Goal: Task Accomplishment & Management: Complete application form

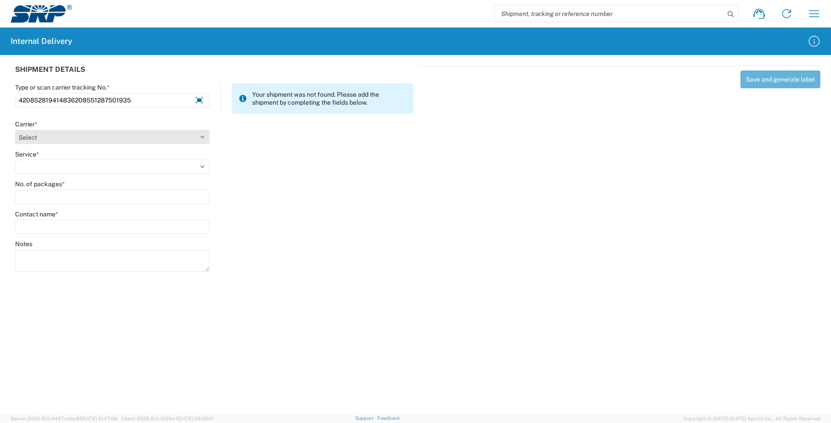
type input "420852819414836208551287501935"
click at [204, 137] on select "Select Amazon Logistics ATI Trucking BC Dimerco Logistics Empire Southwest FedE…" at bounding box center [112, 137] width 194 height 14
select select "137"
click at [15, 130] on select "Select Amazon Logistics ATI Trucking BC Dimerco Logistics Empire Southwest FedE…" at bounding box center [112, 137] width 194 height 14
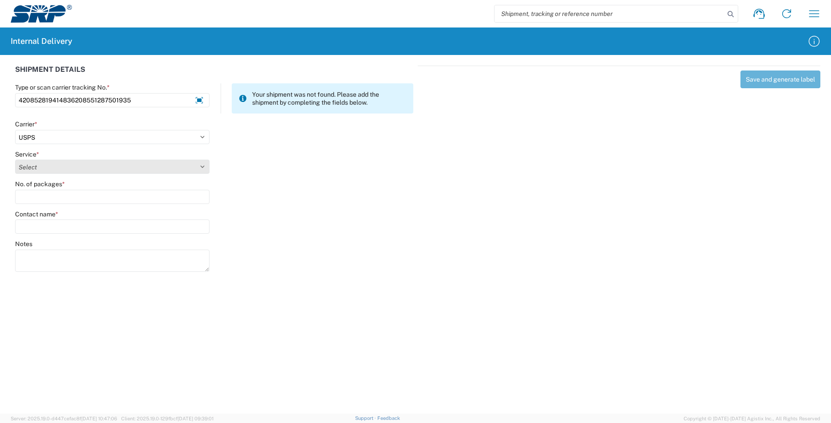
click at [204, 164] on select "Select 3 - 5 Day Bound Printed Matter Express Mail Flat-Rate Envelope Express M…" at bounding box center [112, 167] width 194 height 14
select select "17817"
click at [15, 160] on select "Select 3 - 5 Day Bound Printed Matter Express Mail Flat-Rate Envelope Express M…" at bounding box center [112, 167] width 194 height 14
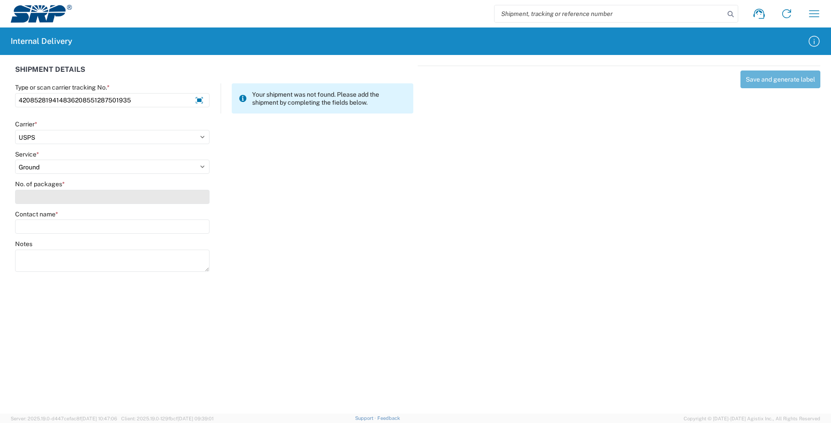
click at [64, 198] on input "No. of packages *" at bounding box center [112, 197] width 194 height 14
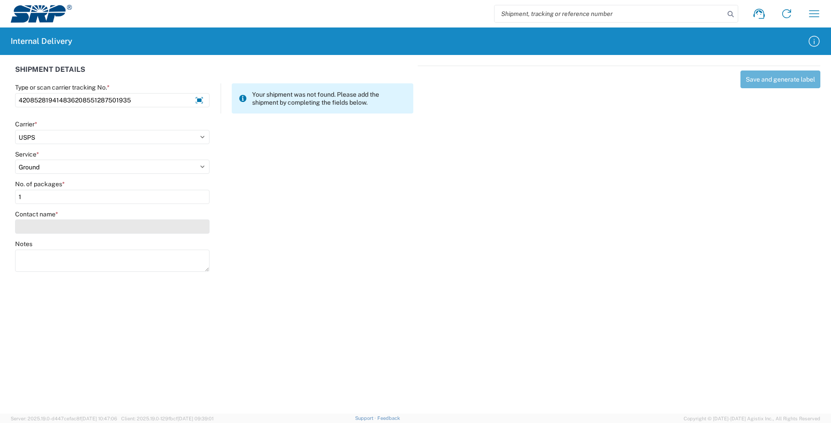
type input "1"
click at [63, 231] on input "Contact name *" at bounding box center [112, 227] width 194 height 14
type input "B"
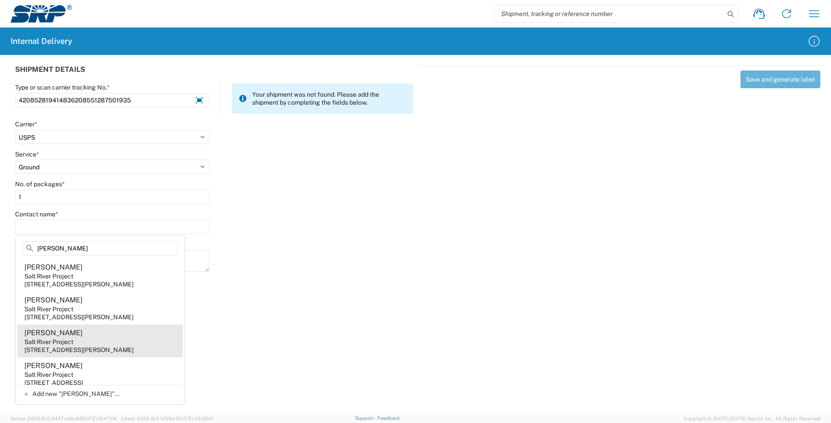
type input "[PERSON_NAME]"
click at [122, 354] on div "[STREET_ADDRESS][PERSON_NAME]" at bounding box center [78, 350] width 109 height 8
type input "[PERSON_NAME]"
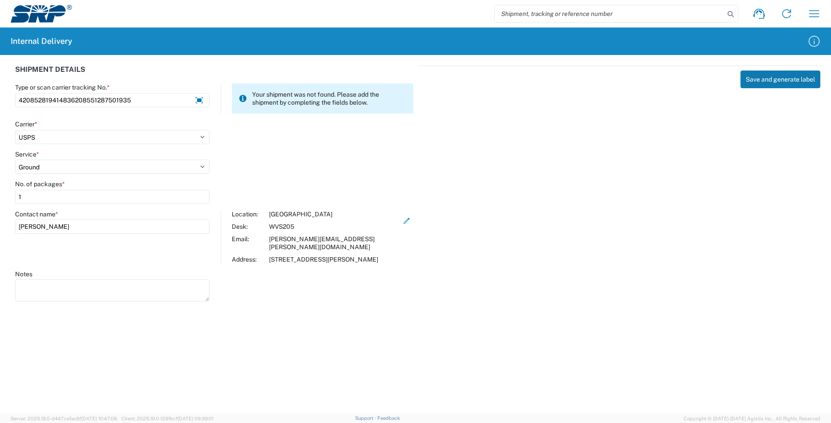
click at [798, 79] on button "Save and generate label" at bounding box center [780, 80] width 80 height 18
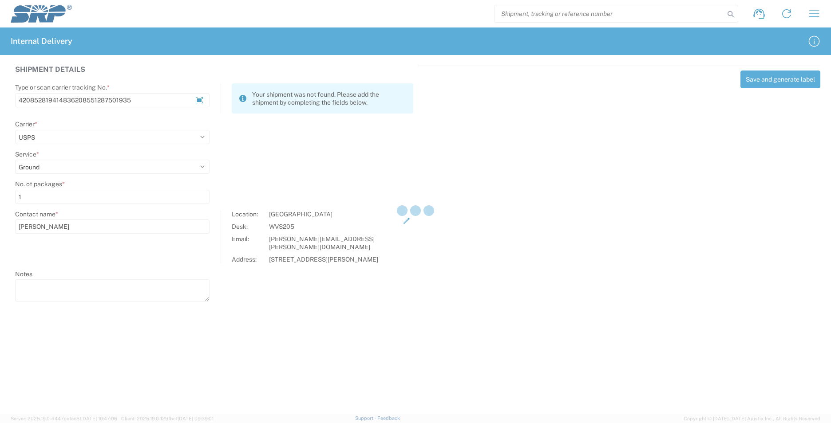
select select
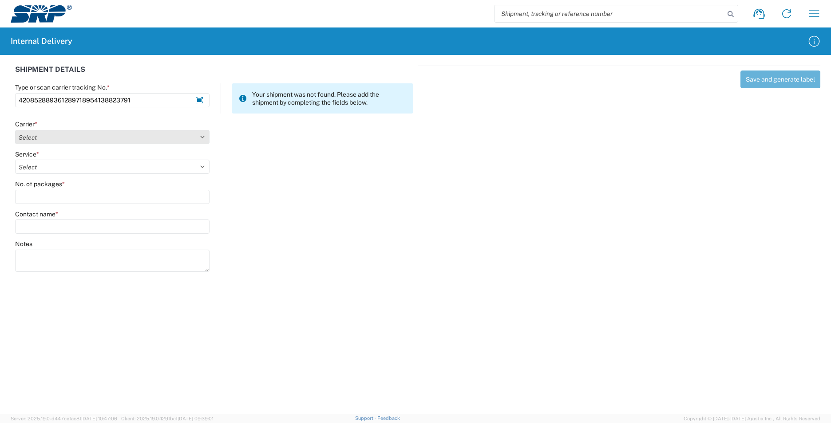
type input "420852889361289718954138823791"
click at [204, 136] on select "Select Amazon Logistics ATI Trucking BC Dimerco Logistics Empire Southwest FedE…" at bounding box center [112, 137] width 194 height 14
select select "137"
click at [15, 130] on select "Select Amazon Logistics ATI Trucking BC Dimerco Logistics Empire Southwest FedE…" at bounding box center [112, 137] width 194 height 14
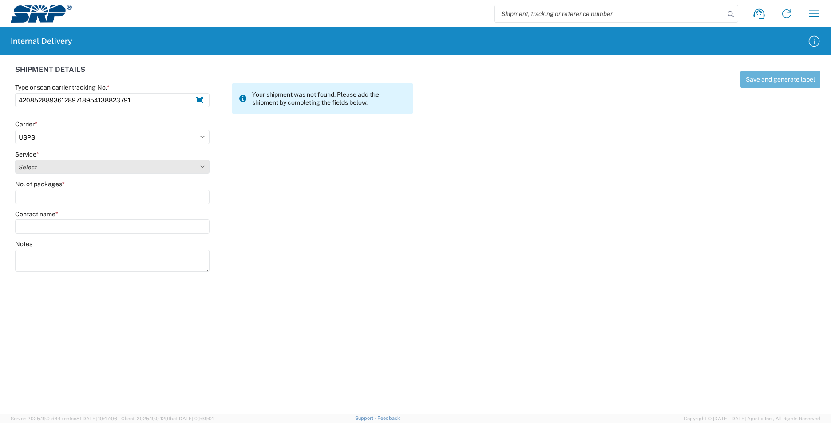
click at [199, 165] on select "Select 3 - 5 Day Bound Printed Matter Express Mail Flat-Rate Envelope Express M…" at bounding box center [112, 167] width 194 height 14
select select "17817"
click at [15, 160] on select "Select 3 - 5 Day Bound Printed Matter Express Mail Flat-Rate Envelope Express M…" at bounding box center [112, 167] width 194 height 14
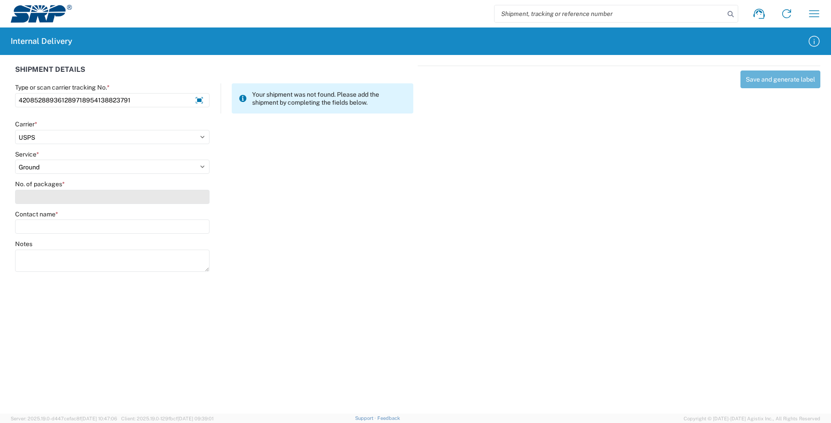
click at [101, 196] on input "No. of packages *" at bounding box center [112, 197] width 194 height 14
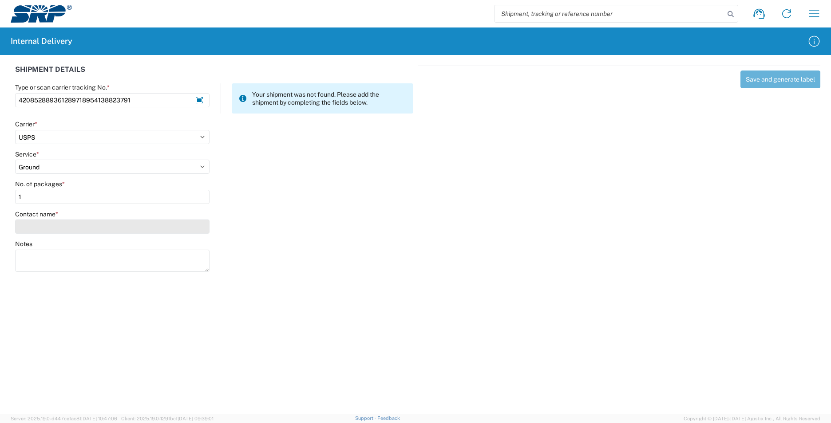
type input "1"
click at [101, 226] on input "Contact name *" at bounding box center [112, 227] width 194 height 14
type input "f"
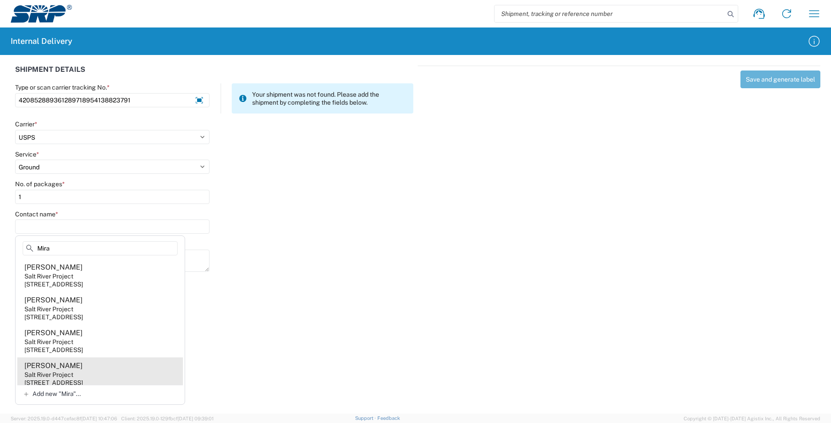
scroll to position [44, 0]
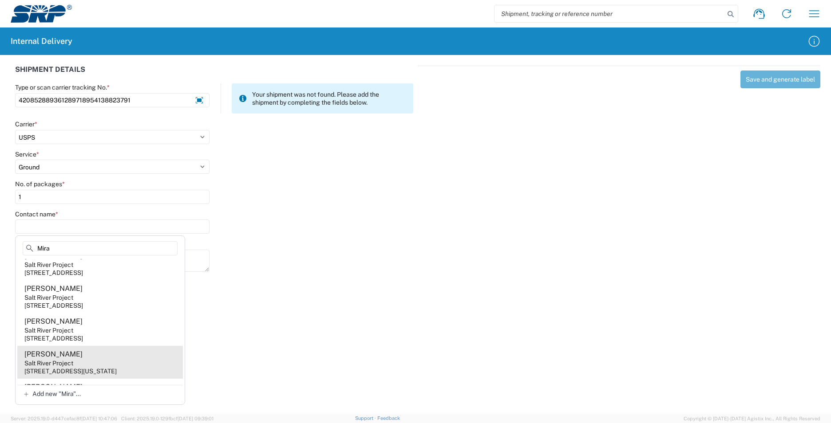
type input "Mira"
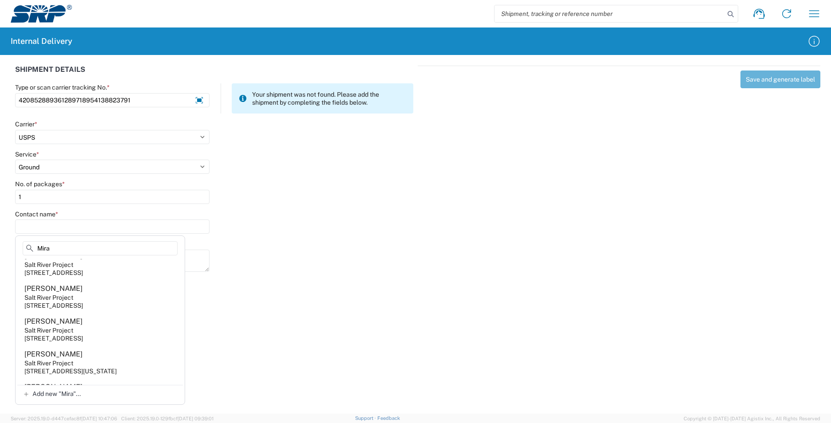
click at [98, 361] on agx-address-suggestion-item "[PERSON_NAME] Salt River Project [STREET_ADDRESS][US_STATE]" at bounding box center [100, 362] width 166 height 33
type input "[PERSON_NAME]"
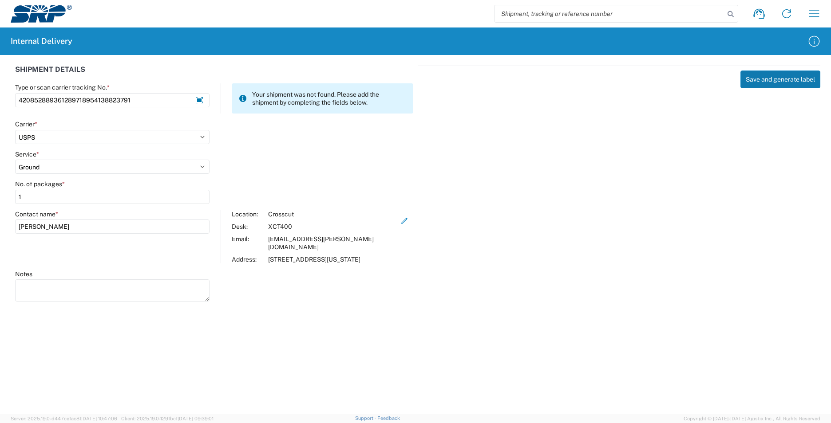
click at [758, 78] on button "Save and generate label" at bounding box center [780, 80] width 80 height 18
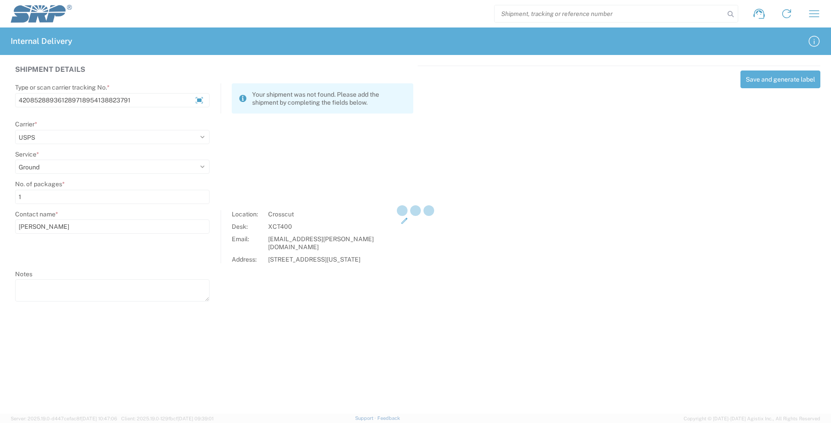
select select
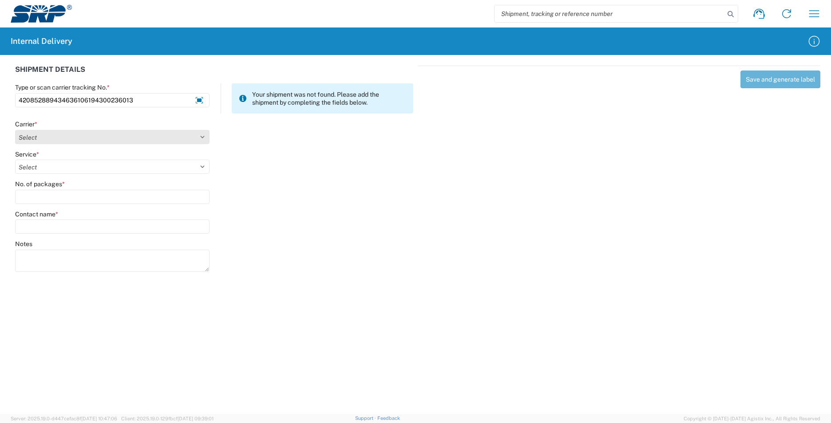
type input "420852889434636106194300236013"
click at [202, 135] on select "Select Amazon Logistics ATI Trucking BC Dimerco Logistics Empire Southwest FedE…" at bounding box center [112, 137] width 194 height 14
select select "137"
click at [15, 130] on select "Select Amazon Logistics ATI Trucking BC Dimerco Logistics Empire Southwest FedE…" at bounding box center [112, 137] width 194 height 14
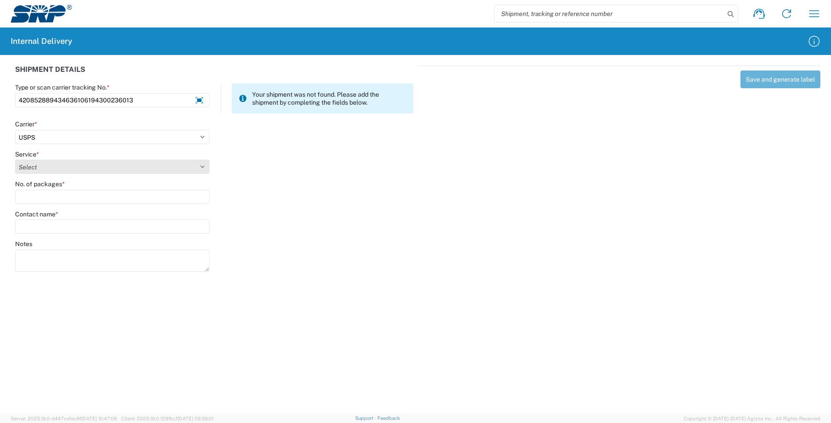
drag, startPoint x: 204, startPoint y: 164, endPoint x: 194, endPoint y: 171, distance: 12.4
click at [204, 164] on select "Select 3 - 5 Day Bound Printed Matter Express Mail Flat-Rate Envelope Express M…" at bounding box center [112, 167] width 194 height 14
select select "17817"
click at [15, 160] on select "Select 3 - 5 Day Bound Printed Matter Express Mail Flat-Rate Envelope Express M…" at bounding box center [112, 167] width 194 height 14
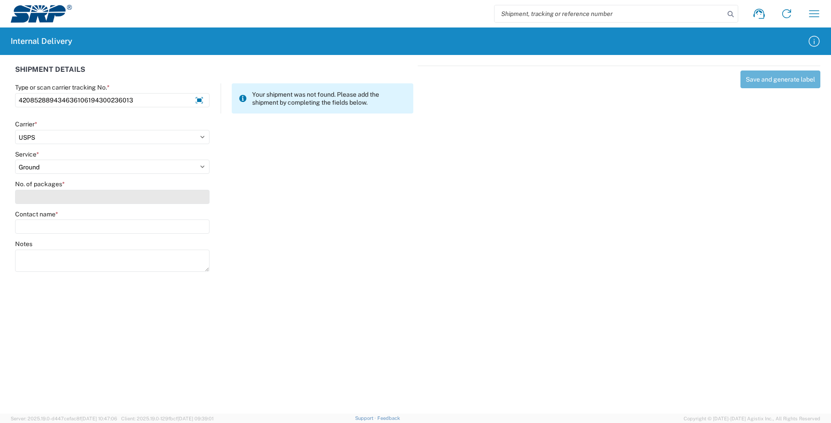
click at [106, 200] on input "No. of packages *" at bounding box center [112, 197] width 194 height 14
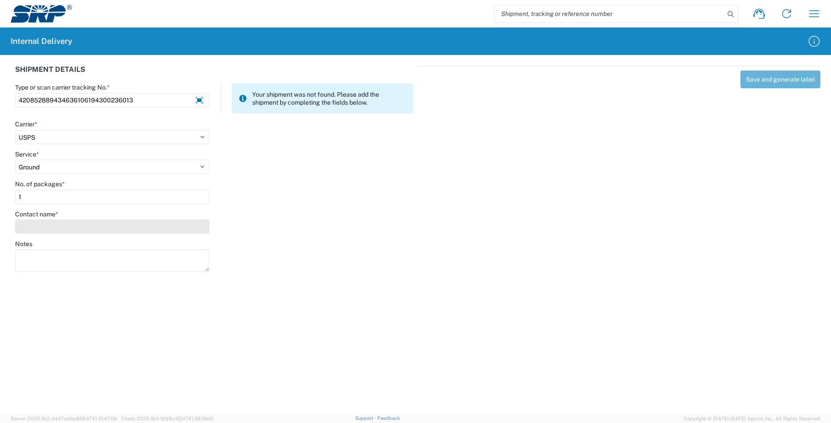
type input "1"
click at [85, 229] on input "Contact name *" at bounding box center [112, 227] width 194 height 14
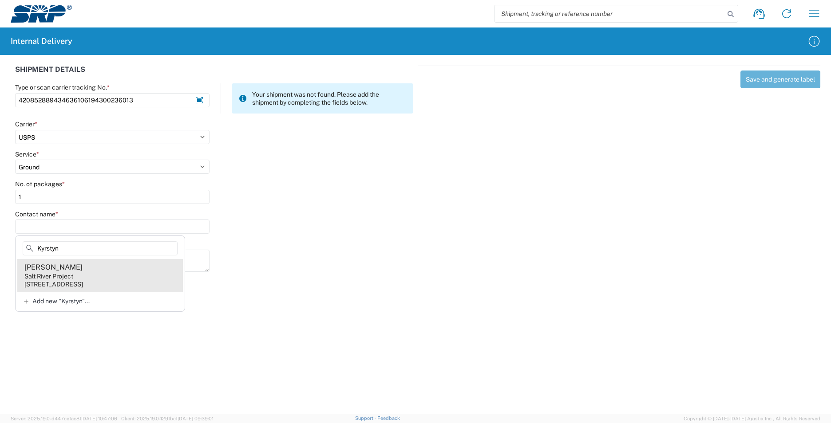
type input "Kyrstyn"
click at [83, 283] on div "[STREET_ADDRESS]" at bounding box center [53, 285] width 59 height 8
type input "[PERSON_NAME]"
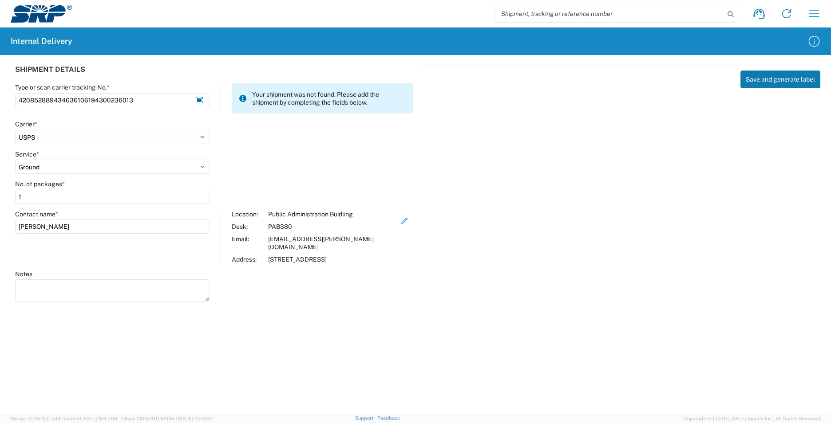
click at [775, 79] on button "Save and generate label" at bounding box center [780, 80] width 80 height 18
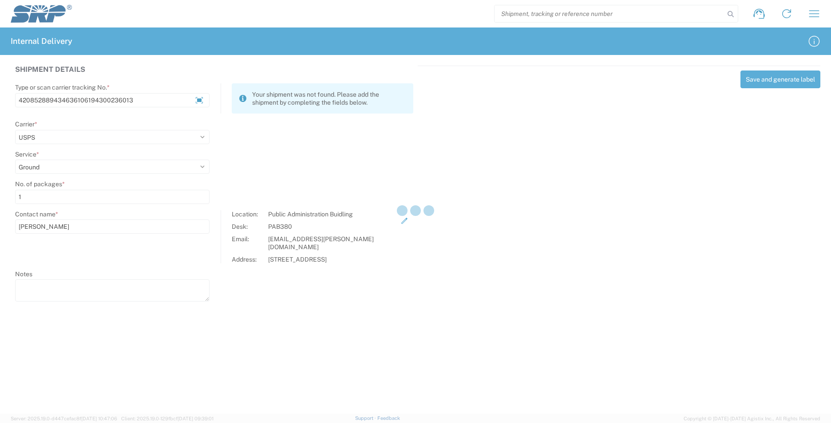
select select
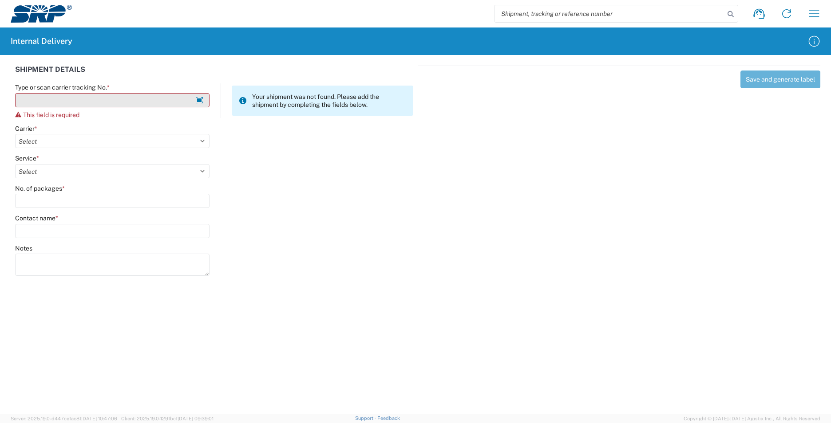
click at [129, 100] on input "Type or scan carrier tracking No. *" at bounding box center [112, 100] width 194 height 14
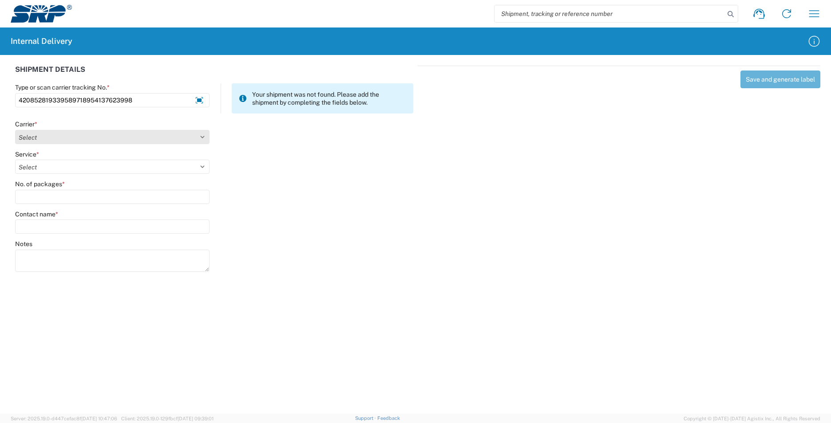
type input "420852819339589718954137623998"
drag, startPoint x: 200, startPoint y: 139, endPoint x: 188, endPoint y: 145, distance: 13.1
click at [200, 139] on select "Select Amazon Logistics ATI Trucking BC Dimerco Logistics Empire Southwest FedE…" at bounding box center [112, 137] width 194 height 14
select select "137"
click at [15, 130] on select "Select Amazon Logistics ATI Trucking BC Dimerco Logistics Empire Southwest FedE…" at bounding box center [112, 137] width 194 height 14
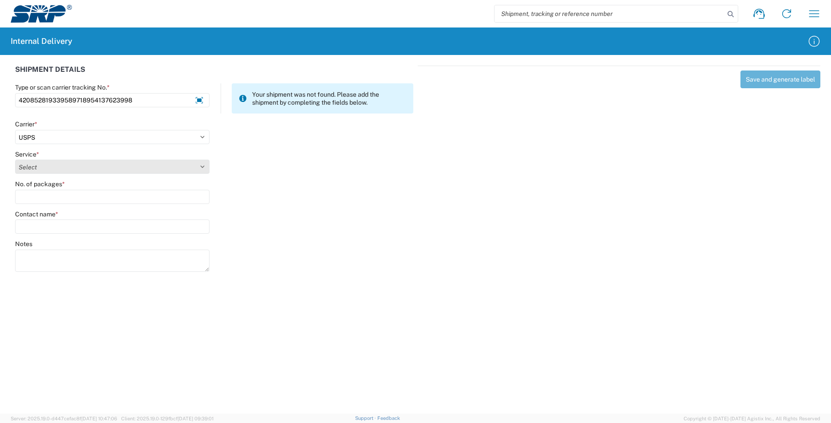
click at [202, 164] on select "Select 3 - 5 Day Bound Printed Matter Express Mail Flat-Rate Envelope Express M…" at bounding box center [112, 167] width 194 height 14
select select "17817"
click at [15, 160] on select "Select 3 - 5 Day Bound Printed Matter Express Mail Flat-Rate Envelope Express M…" at bounding box center [112, 167] width 194 height 14
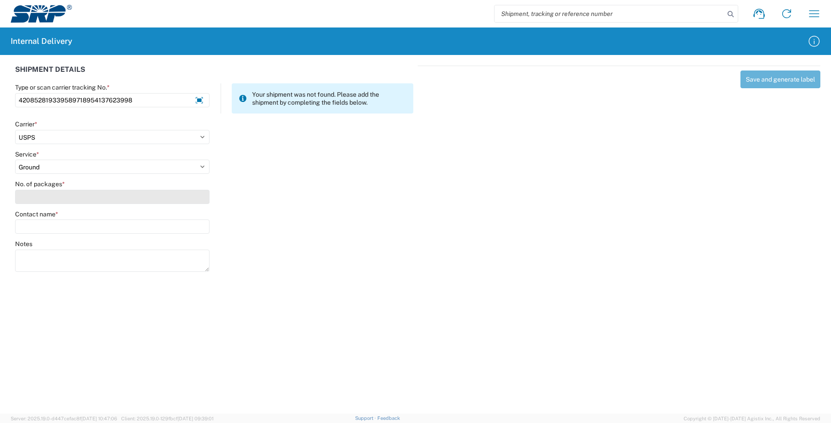
click at [94, 203] on input "No. of packages *" at bounding box center [112, 197] width 194 height 14
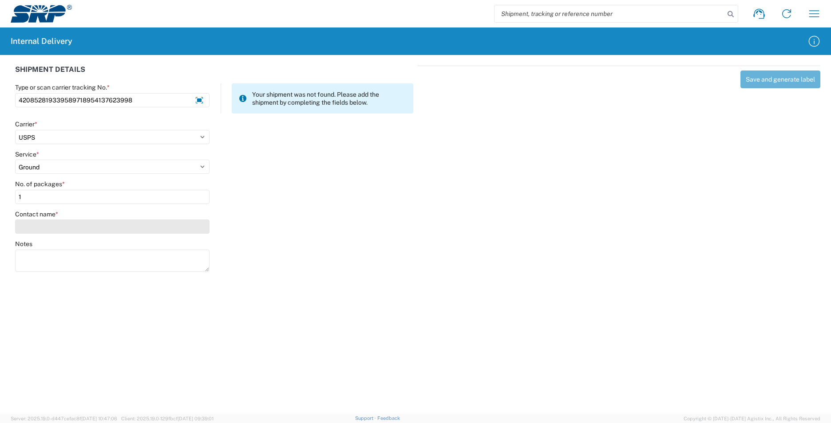
type input "1"
click at [87, 227] on input "Contact name *" at bounding box center [112, 227] width 194 height 14
type input "[PERSON_NAME]"
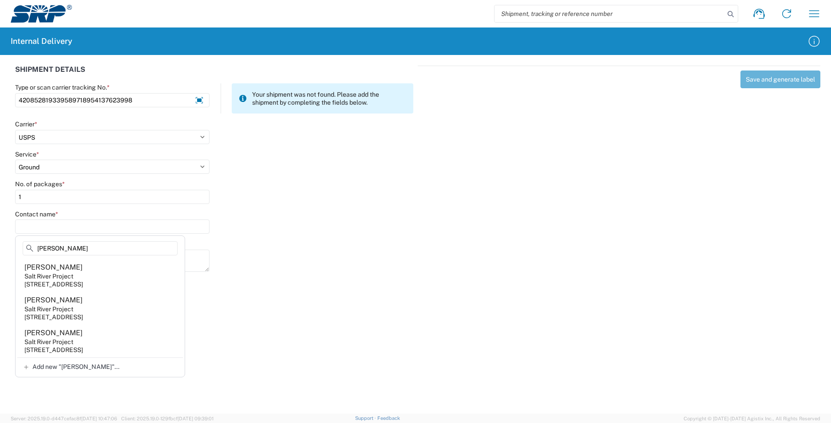
drag, startPoint x: 79, startPoint y: 339, endPoint x: 89, endPoint y: 338, distance: 9.8
click at [79, 339] on agx-address-suggestion-item "[PERSON_NAME] Salt River Project [STREET_ADDRESS]" at bounding box center [100, 341] width 166 height 33
type input "[PERSON_NAME]"
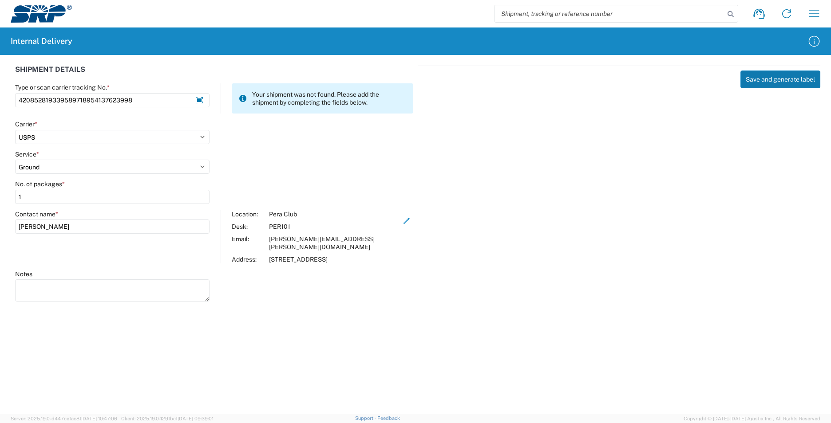
click at [769, 79] on button "Save and generate label" at bounding box center [780, 80] width 80 height 18
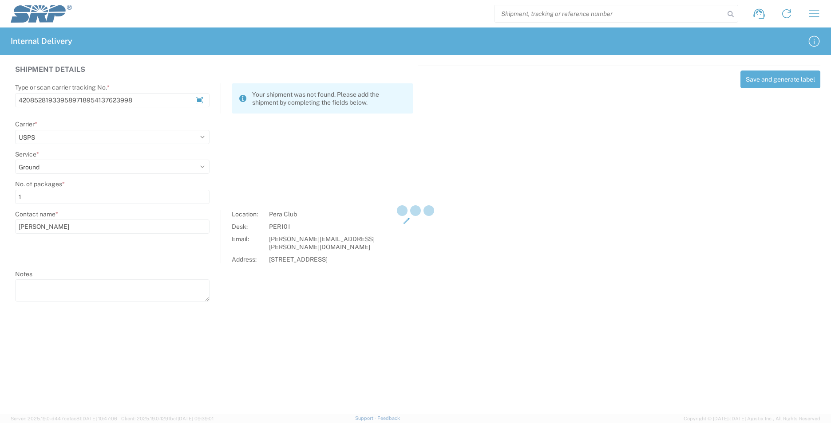
select select
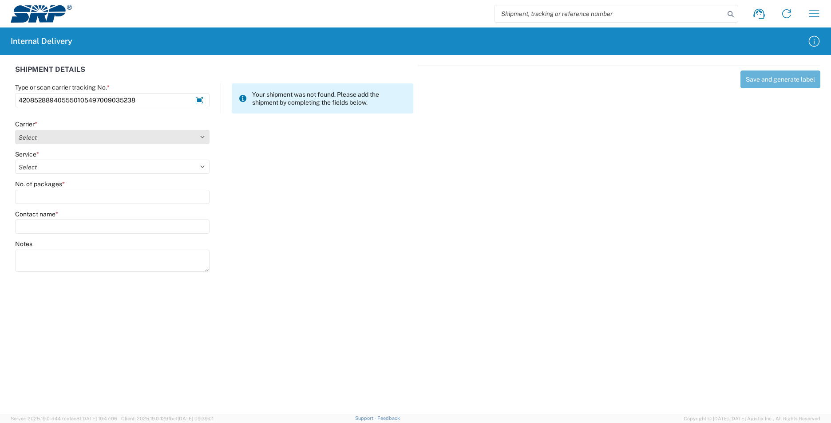
type input "420852889405550105497009035238"
click at [202, 136] on select "Select Amazon Logistics ATI Trucking BC Dimerco Logistics Empire Southwest FedE…" at bounding box center [112, 137] width 194 height 14
select select "137"
click at [15, 130] on select "Select Amazon Logistics ATI Trucking BC Dimerco Logistics Empire Southwest FedE…" at bounding box center [112, 137] width 194 height 14
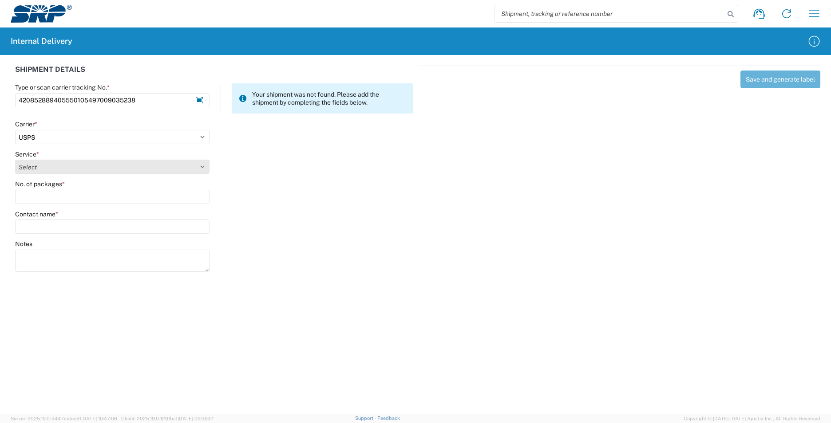
click at [201, 163] on select "Select 3 - 5 Day Bound Printed Matter Express Mail Flat-Rate Envelope Express M…" at bounding box center [112, 167] width 194 height 14
select select "17817"
click at [15, 160] on select "Select 3 - 5 Day Bound Printed Matter Express Mail Flat-Rate Envelope Express M…" at bounding box center [112, 167] width 194 height 14
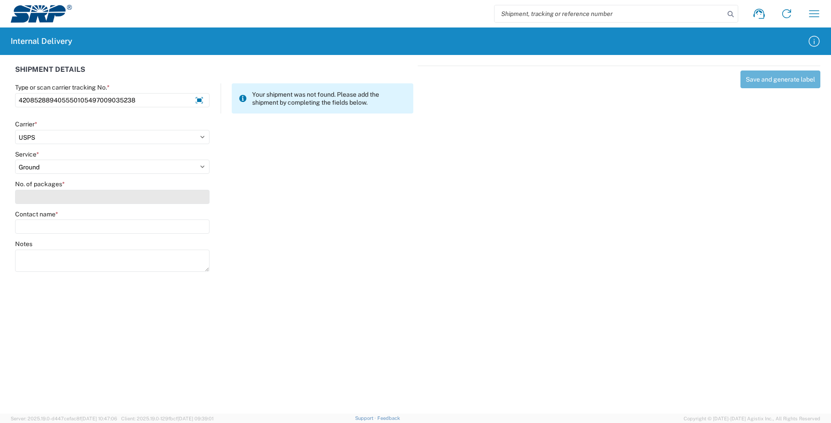
click at [91, 202] on input "No. of packages *" at bounding box center [112, 197] width 194 height 14
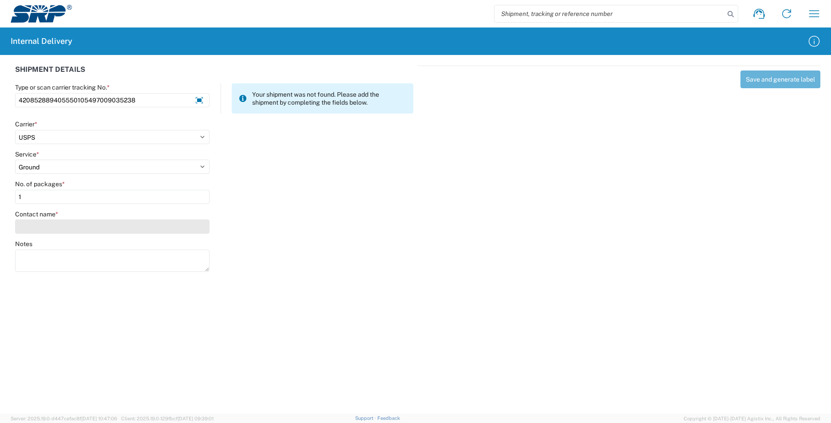
type input "1"
click at [93, 227] on input "Contact name *" at bounding box center [112, 227] width 194 height 14
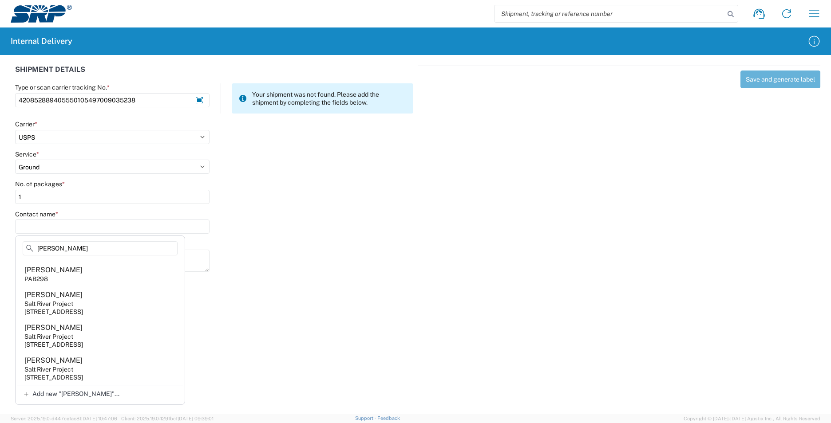
scroll to position [0, 0]
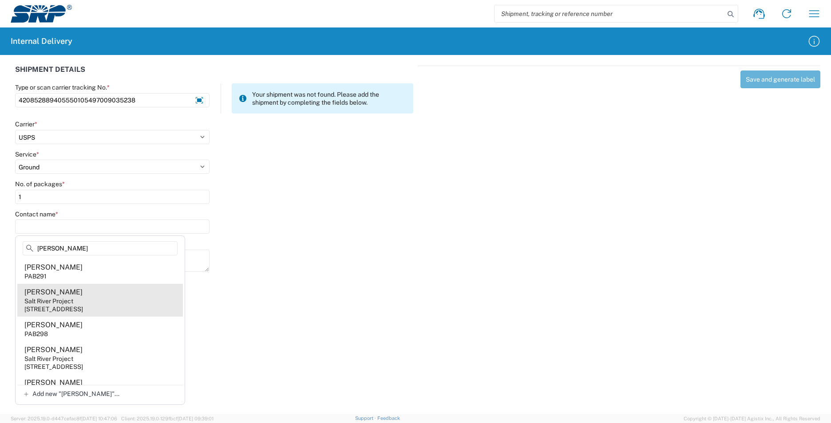
type input "[PERSON_NAME]"
click at [114, 303] on agx-address-suggestion-item "[PERSON_NAME] Salt River Project [STREET_ADDRESS]" at bounding box center [100, 300] width 166 height 33
type input "[PERSON_NAME]"
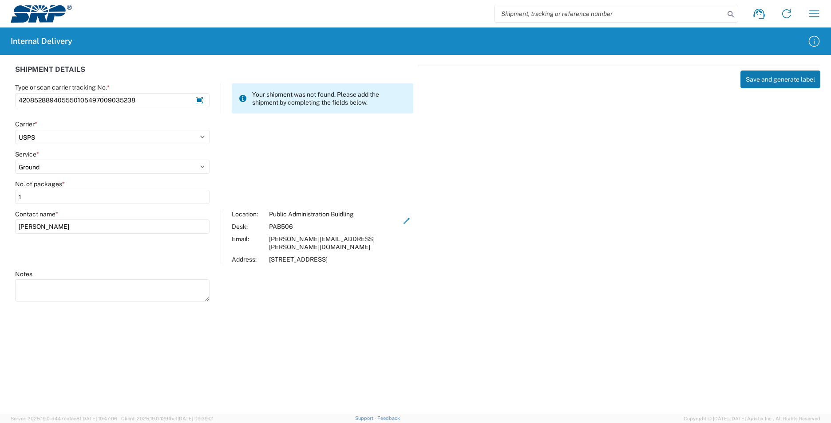
click at [749, 84] on button "Save and generate label" at bounding box center [780, 80] width 80 height 18
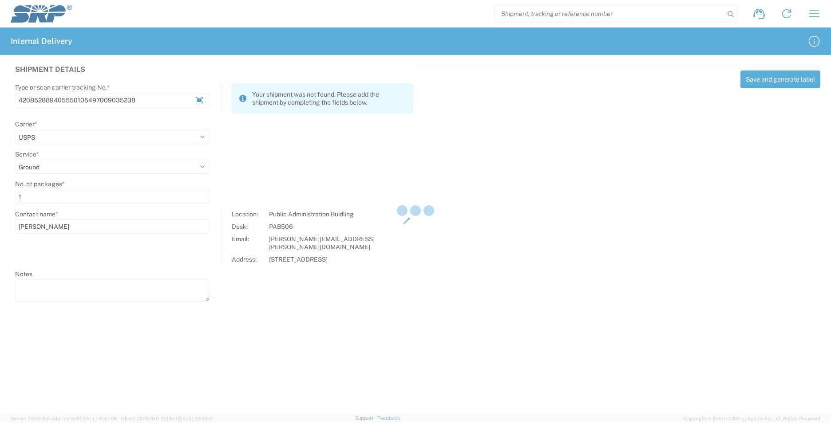
select select
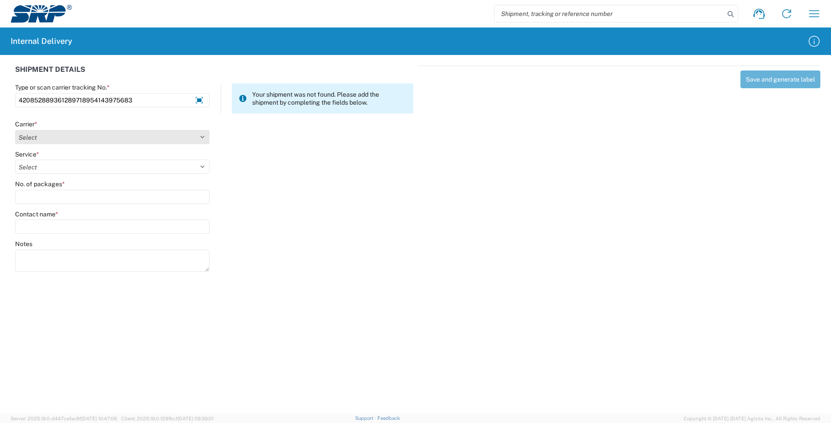
type input "420852889361289718954143975683"
drag, startPoint x: 203, startPoint y: 136, endPoint x: 198, endPoint y: 137, distance: 4.6
click at [203, 136] on select "Select Amazon Logistics ATI Trucking BC Dimerco Logistics Empire Southwest FedE…" at bounding box center [112, 137] width 194 height 14
select select "137"
click at [15, 130] on select "Select Amazon Logistics ATI Trucking BC Dimerco Logistics Empire Southwest FedE…" at bounding box center [112, 137] width 194 height 14
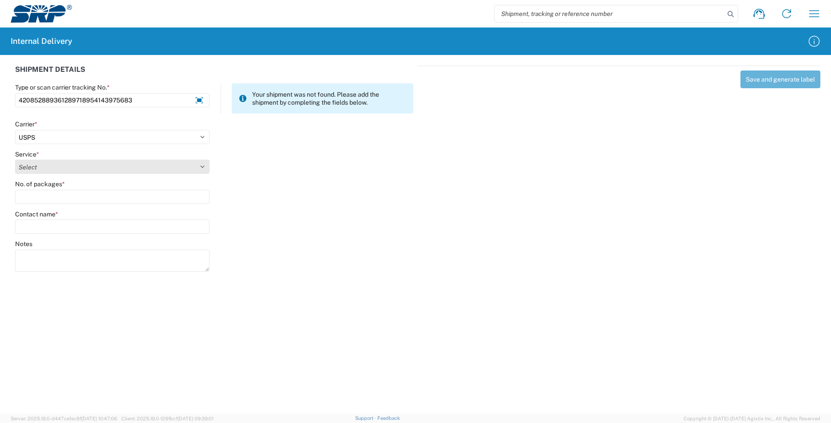
click at [202, 166] on select "Select 3 - 5 Day Bound Printed Matter Express Mail Flat-Rate Envelope Express M…" at bounding box center [112, 167] width 194 height 14
select select "1116"
click at [15, 160] on select "Select 3 - 5 Day Bound Printed Matter Express Mail Flat-Rate Envelope Express M…" at bounding box center [112, 167] width 194 height 14
click at [63, 202] on input "No. of packages *" at bounding box center [112, 197] width 194 height 14
type input "1"
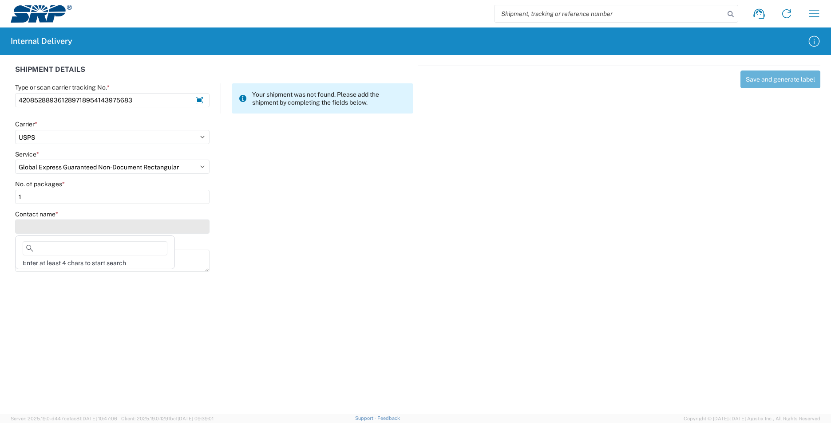
click at [70, 229] on input "Contact name *" at bounding box center [112, 227] width 194 height 14
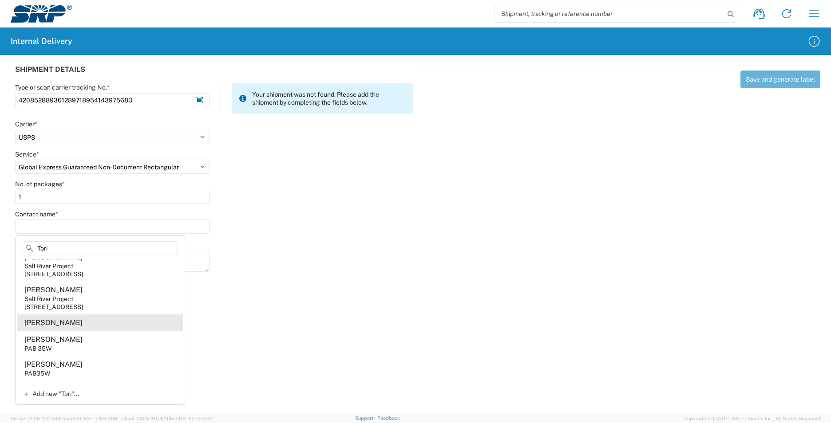
scroll to position [133, 0]
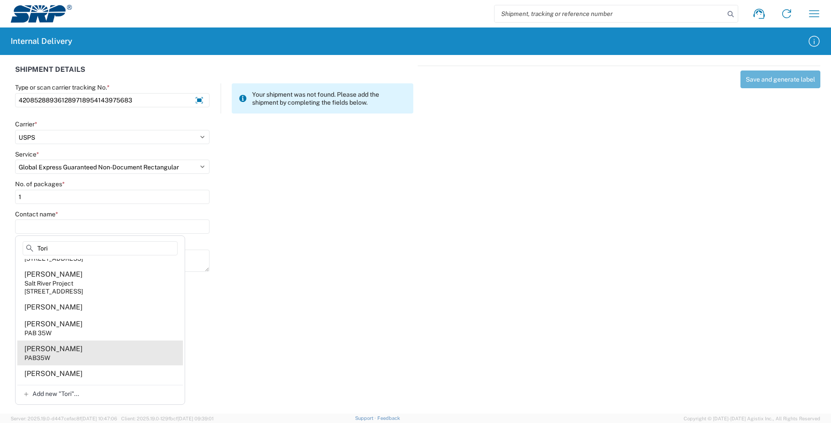
type input "Tori"
click at [89, 359] on agx-address-suggestion-item "[PERSON_NAME] PAB35W" at bounding box center [100, 353] width 166 height 25
type input "[PERSON_NAME]"
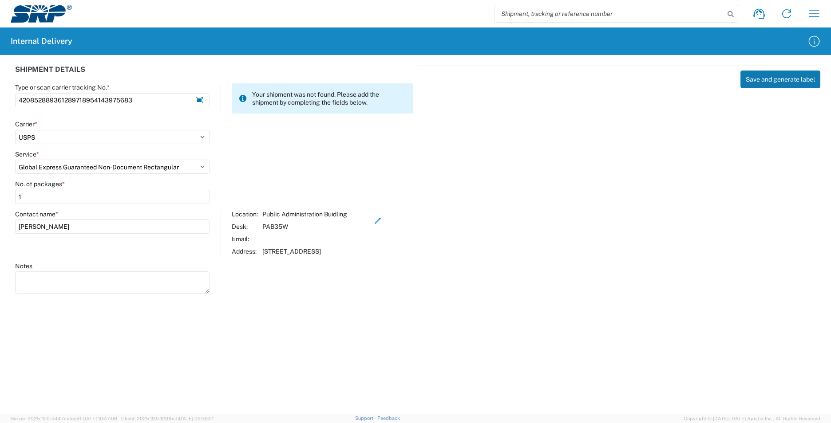
click at [764, 75] on button "Save and generate label" at bounding box center [780, 80] width 80 height 18
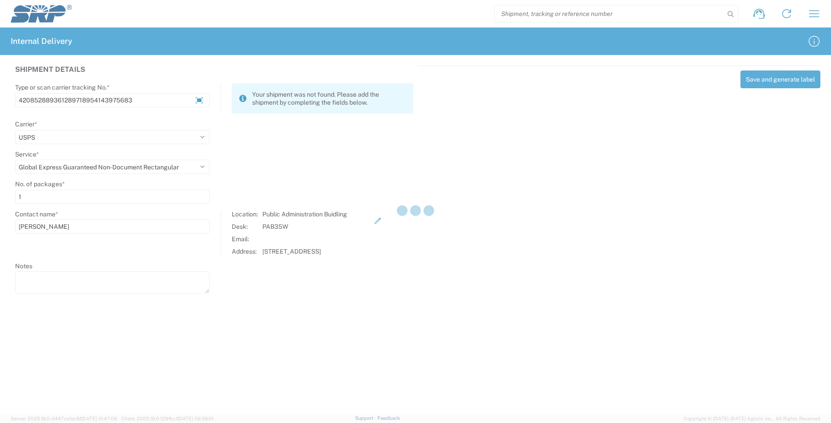
select select
